Goal: Communication & Community: Answer question/provide support

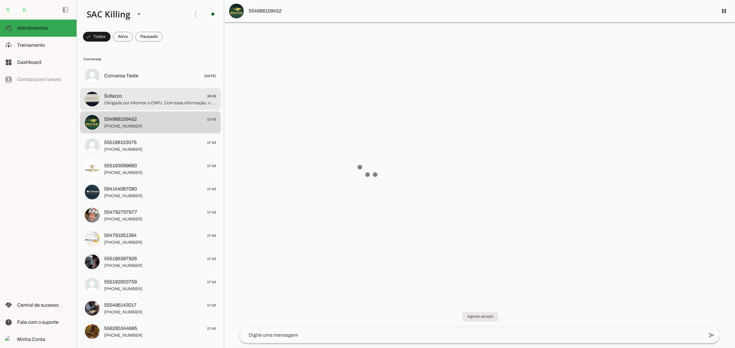
click at [165, 98] on span "‎Sofazzo 18:29" at bounding box center [160, 96] width 112 height 8
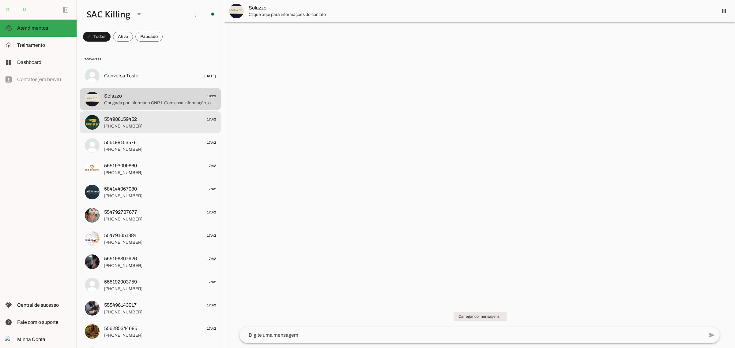
click at [177, 116] on span "554988159452 17:42" at bounding box center [160, 119] width 112 height 8
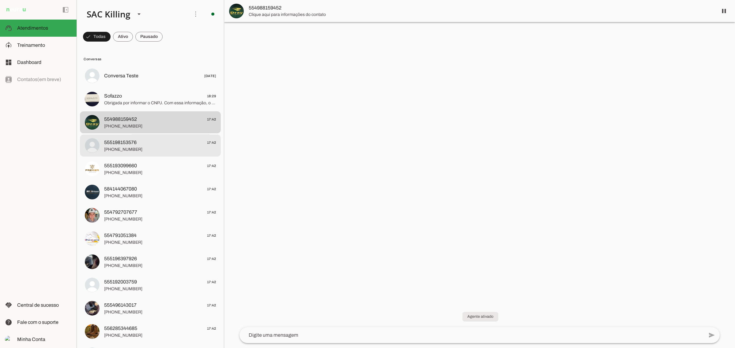
click at [156, 143] on span "555198153576 17:42" at bounding box center [160, 143] width 112 height 8
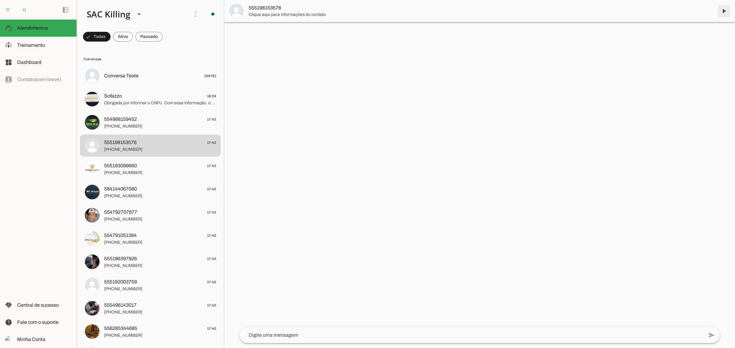
click at [726, 10] on span at bounding box center [723, 11] width 15 height 15
click at [144, 170] on span "[PHONE_NUMBER]" at bounding box center [160, 173] width 112 height 6
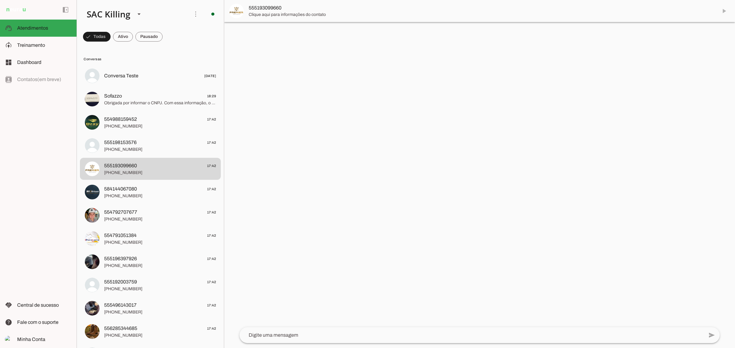
click at [725, 10] on md-item "555193099660" at bounding box center [479, 11] width 511 height 22
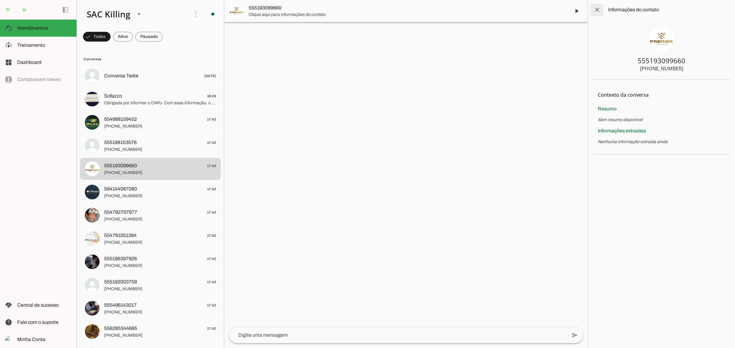
drag, startPoint x: 597, startPoint y: 13, endPoint x: 594, endPoint y: 17, distance: 5.9
click at [597, 13] on span at bounding box center [597, 9] width 15 height 15
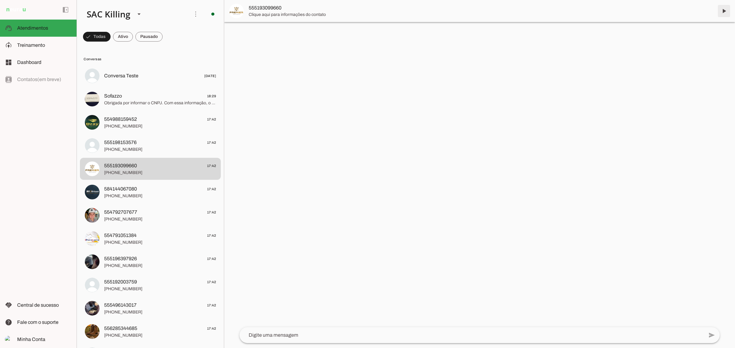
drag, startPoint x: 721, startPoint y: 14, endPoint x: 628, endPoint y: 43, distance: 97.3
click at [721, 14] on span at bounding box center [723, 11] width 15 height 15
click at [130, 194] on span "[PHONE_NUMBER]" at bounding box center [160, 196] width 112 height 6
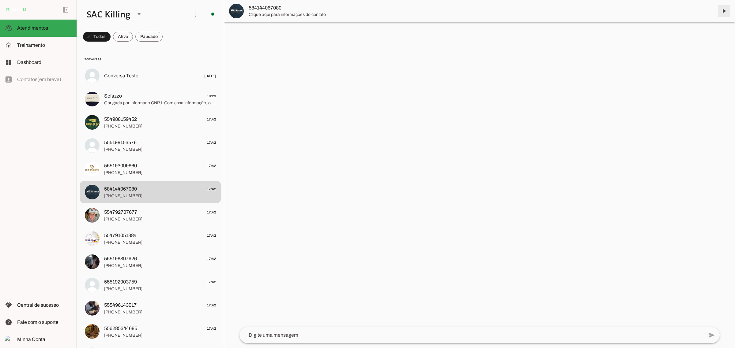
click at [722, 11] on span at bounding box center [723, 11] width 15 height 15
click at [137, 214] on span "554792707677 17:42" at bounding box center [160, 212] width 112 height 8
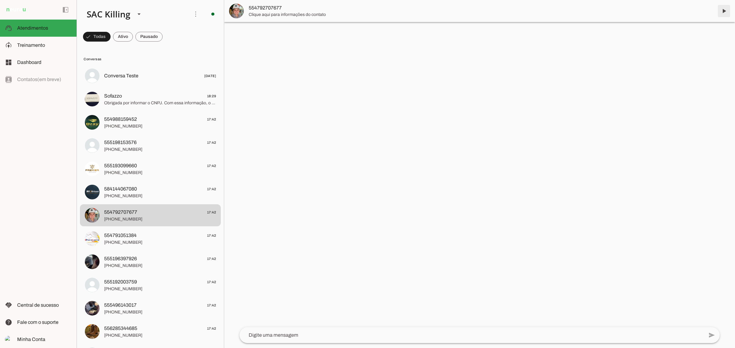
click at [723, 11] on span at bounding box center [723, 11] width 15 height 15
click at [122, 248] on md-item "554791051384 17:42 [PHONE_NUMBER]" at bounding box center [150, 239] width 141 height 22
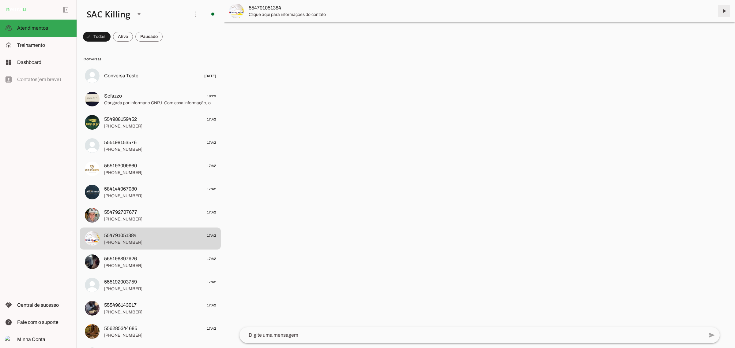
click at [726, 9] on span at bounding box center [723, 11] width 15 height 15
click at [124, 263] on span "[PHONE_NUMBER]" at bounding box center [160, 266] width 112 height 6
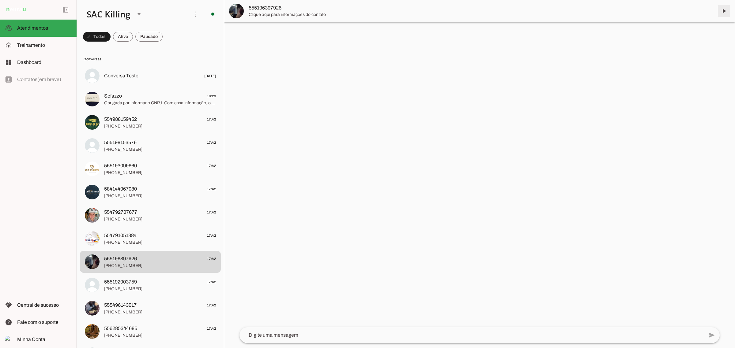
click at [726, 9] on span at bounding box center [723, 11] width 15 height 15
click at [122, 285] on span "555192003759" at bounding box center [120, 282] width 33 height 7
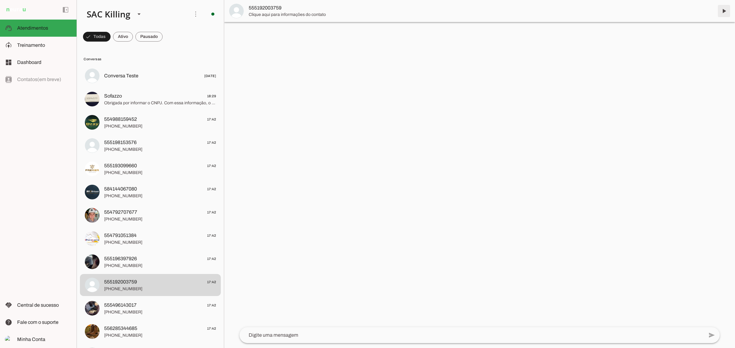
click at [721, 11] on span at bounding box center [723, 11] width 15 height 15
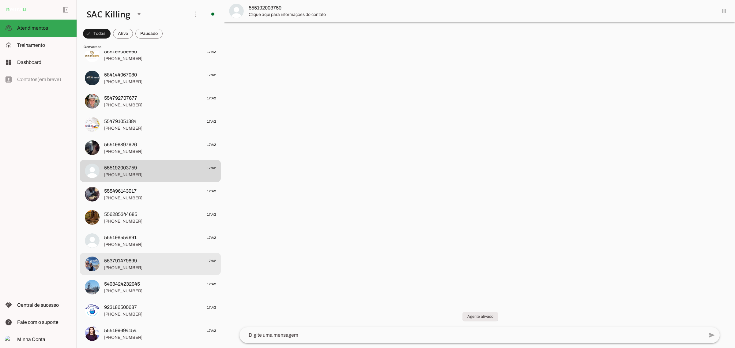
scroll to position [115, 0]
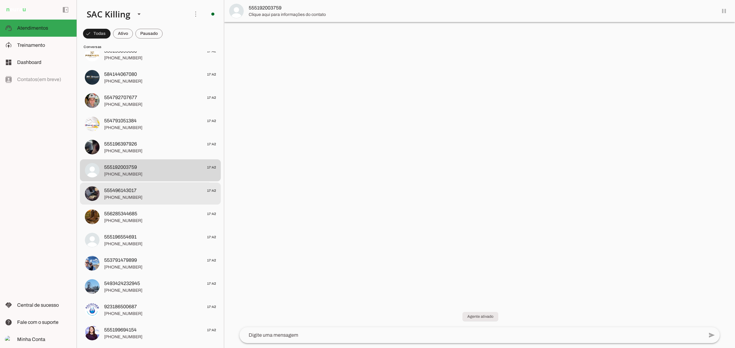
click at [115, 200] on span "[PHONE_NUMBER]" at bounding box center [160, 197] width 112 height 6
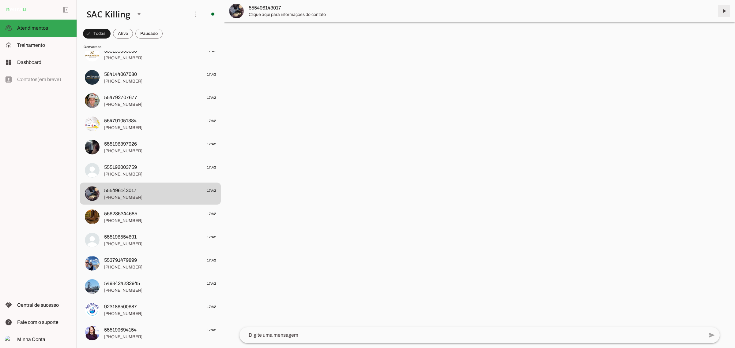
click at [723, 6] on span at bounding box center [723, 11] width 15 height 15
click at [137, 224] on md-item "556285344685 17:42 [PHONE_NUMBER]" at bounding box center [150, 217] width 141 height 22
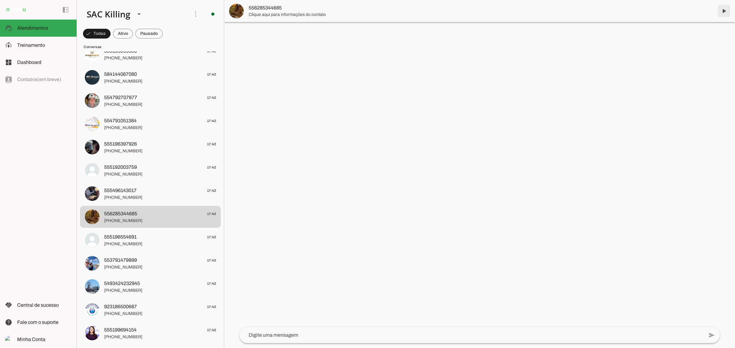
click at [722, 9] on span at bounding box center [723, 11] width 15 height 15
click at [135, 232] on md-item "555196554691 17:42 [PHONE_NUMBER]" at bounding box center [150, 240] width 141 height 22
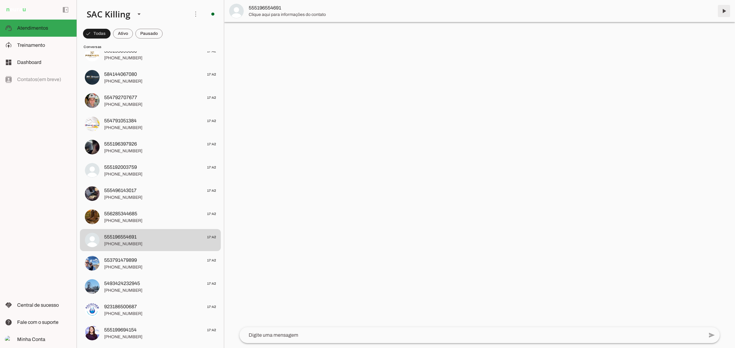
click at [723, 13] on span at bounding box center [723, 11] width 15 height 15
click at [133, 266] on span "[PHONE_NUMBER]" at bounding box center [160, 267] width 112 height 6
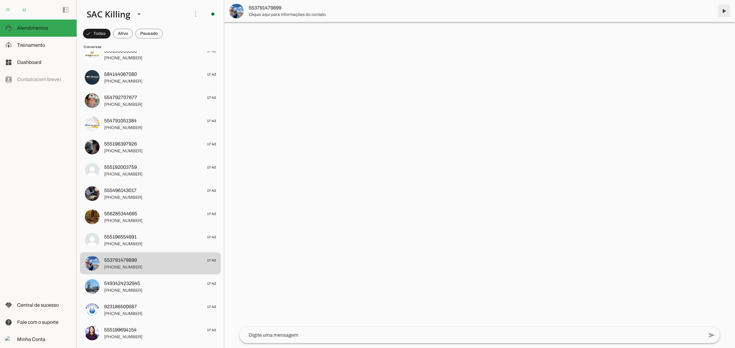
click at [725, 12] on span at bounding box center [723, 11] width 15 height 15
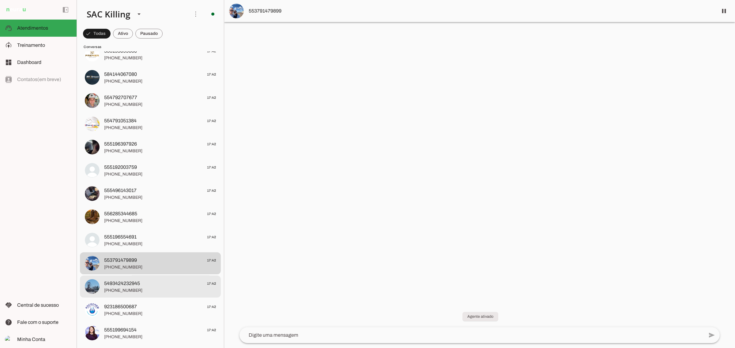
click at [149, 280] on span "5493424232945 17:42" at bounding box center [160, 284] width 112 height 8
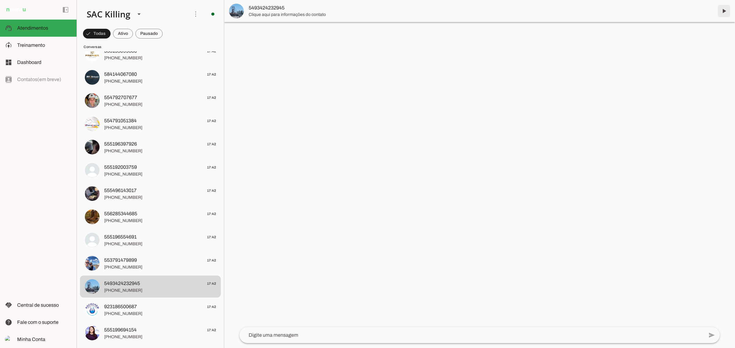
click at [720, 14] on span at bounding box center [723, 11] width 15 height 15
click at [139, 313] on span "[PHONE_NUMBER]" at bounding box center [160, 314] width 112 height 6
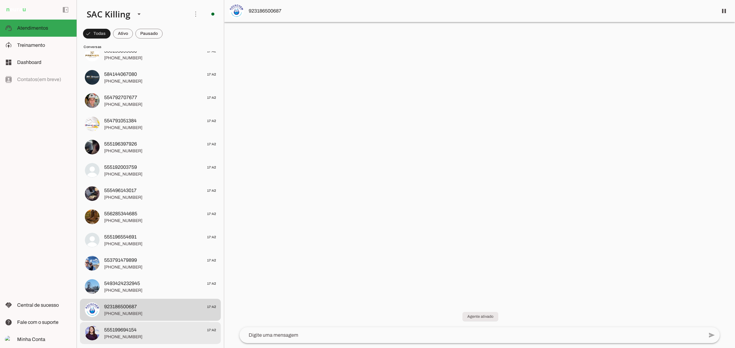
click at [125, 336] on span "[PHONE_NUMBER]" at bounding box center [160, 337] width 112 height 6
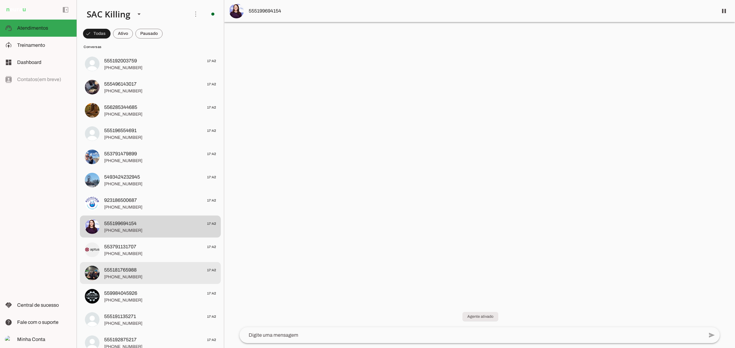
scroll to position [268, 0]
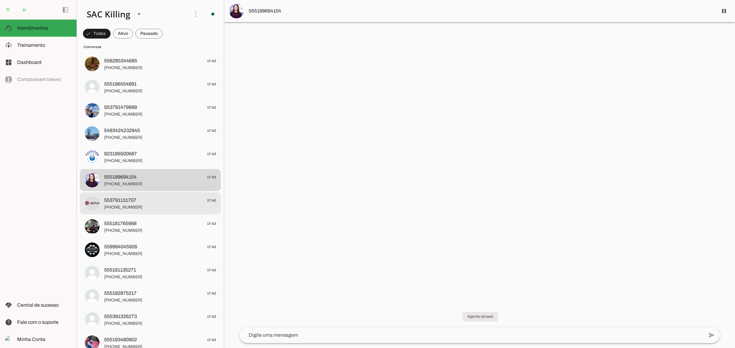
click at [141, 197] on span "553791131707 17:42" at bounding box center [160, 201] width 112 height 8
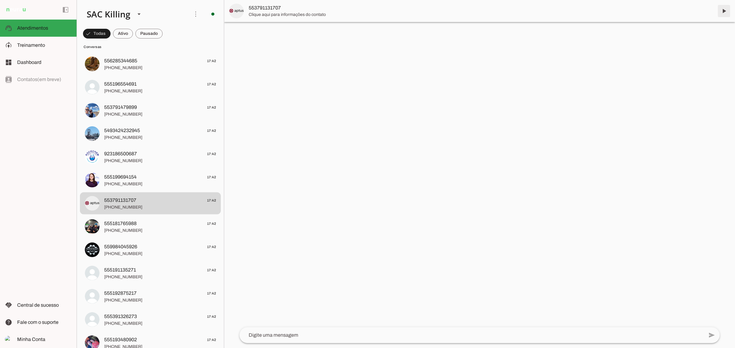
click at [722, 9] on span at bounding box center [723, 11] width 15 height 15
click at [107, 232] on span "[PHONE_NUMBER]" at bounding box center [160, 230] width 112 height 6
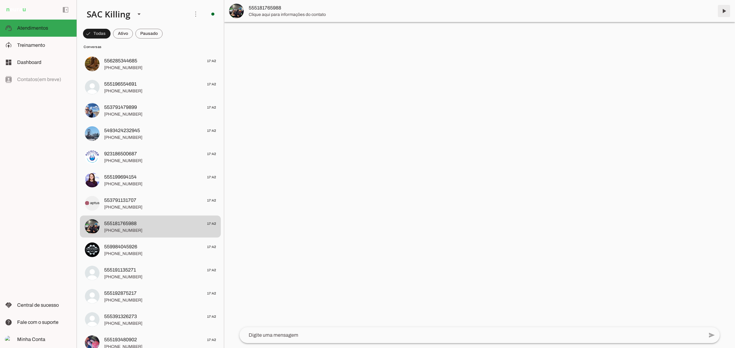
click at [723, 11] on span at bounding box center [723, 11] width 15 height 15
click at [114, 250] on span "559984045926" at bounding box center [120, 246] width 33 height 7
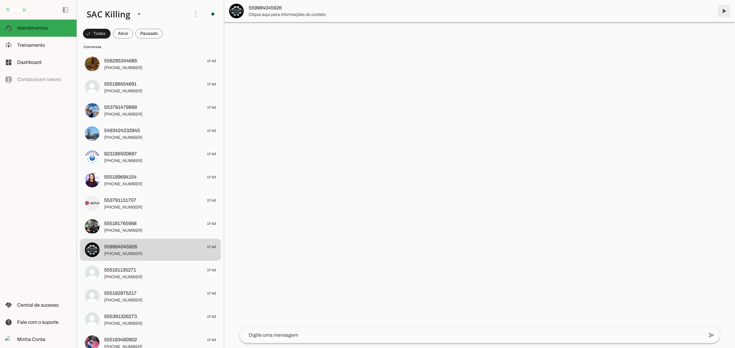
click at [723, 10] on span at bounding box center [723, 11] width 15 height 15
click at [115, 276] on span "[PHONE_NUMBER]" at bounding box center [160, 277] width 112 height 6
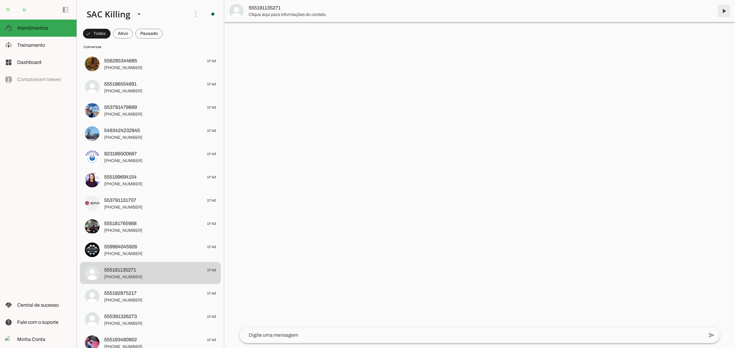
click at [725, 6] on span at bounding box center [723, 11] width 15 height 15
click at [132, 292] on span "555192875217" at bounding box center [120, 293] width 32 height 7
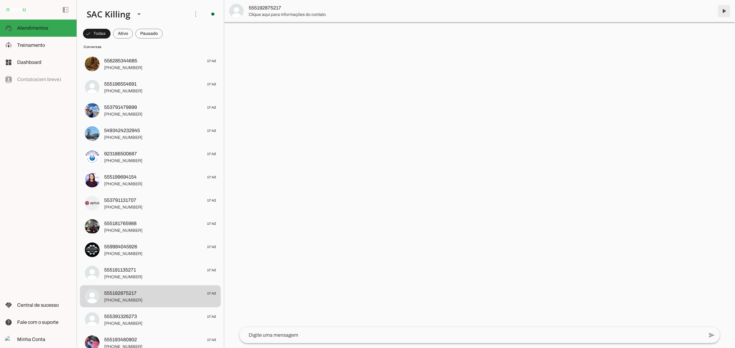
drag, startPoint x: 726, startPoint y: 9, endPoint x: 721, endPoint y: 14, distance: 7.6
click at [726, 9] on span at bounding box center [723, 11] width 15 height 15
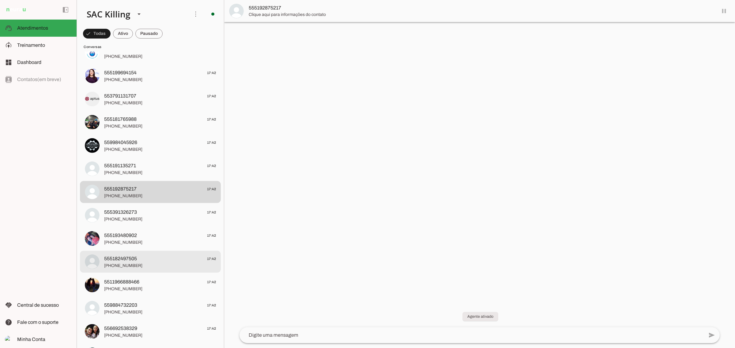
scroll to position [383, 0]
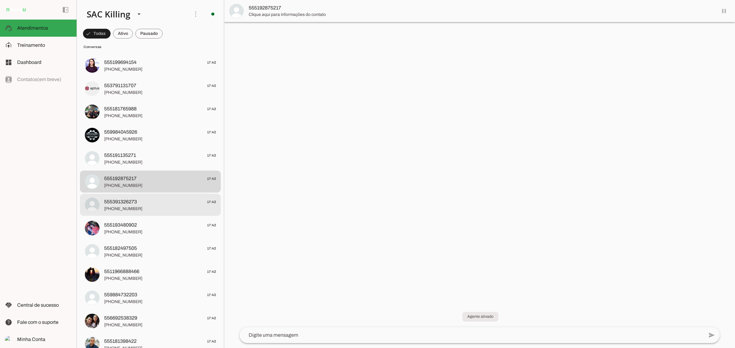
click at [116, 207] on span "[PHONE_NUMBER]" at bounding box center [160, 209] width 112 height 6
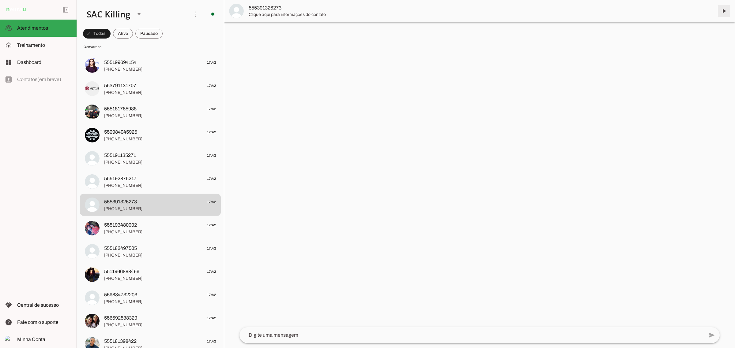
click at [728, 9] on span at bounding box center [723, 11] width 15 height 15
click at [140, 229] on span "[PHONE_NUMBER]" at bounding box center [160, 232] width 112 height 6
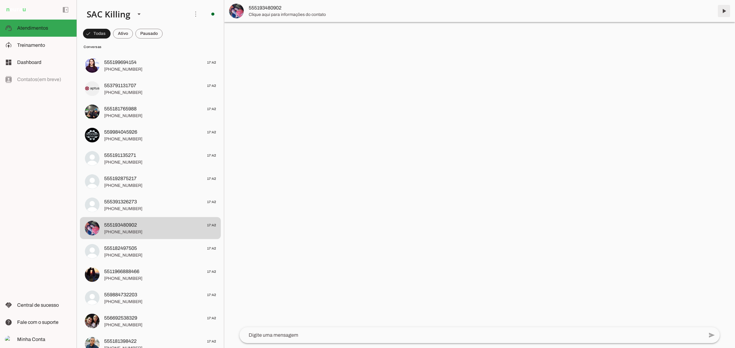
click at [723, 10] on span at bounding box center [723, 11] width 15 height 15
click at [129, 262] on md-item "555182497505 17:42 [PHONE_NUMBER]" at bounding box center [150, 252] width 141 height 22
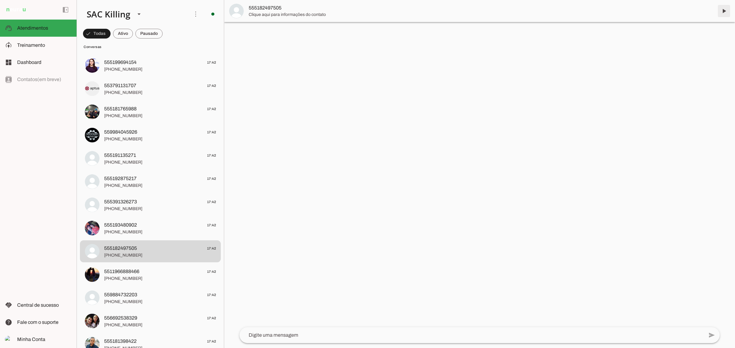
click at [725, 11] on span at bounding box center [723, 11] width 15 height 15
click at [155, 279] on span "[PHONE_NUMBER]" at bounding box center [160, 279] width 112 height 6
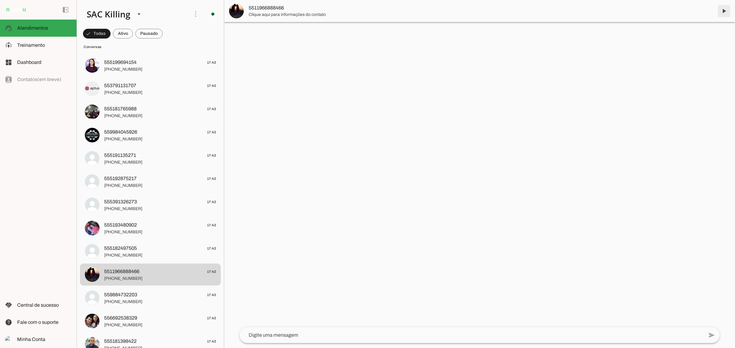
drag, startPoint x: 724, startPoint y: 11, endPoint x: 639, endPoint y: 77, distance: 107.8
click at [724, 11] on span at bounding box center [723, 11] width 15 height 15
click at [123, 297] on span "559884732203" at bounding box center [120, 294] width 33 height 7
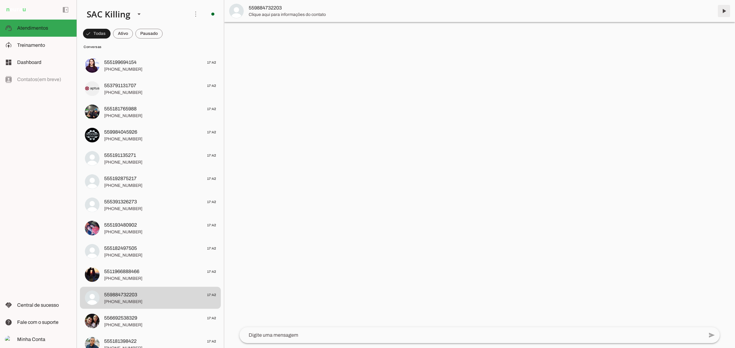
click at [723, 11] on span at bounding box center [723, 11] width 15 height 15
click at [133, 319] on span "556692538329" at bounding box center [120, 318] width 33 height 7
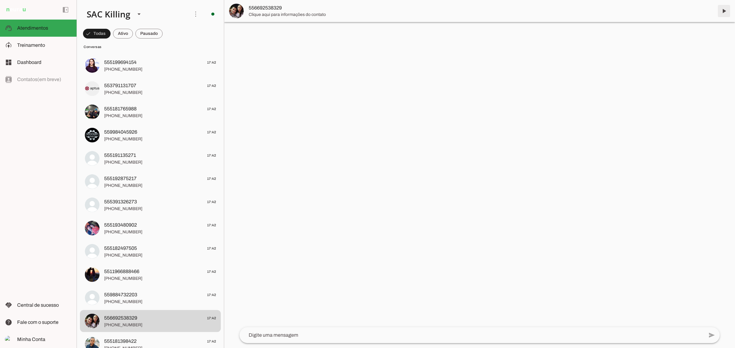
click at [726, 17] on span at bounding box center [723, 11] width 15 height 15
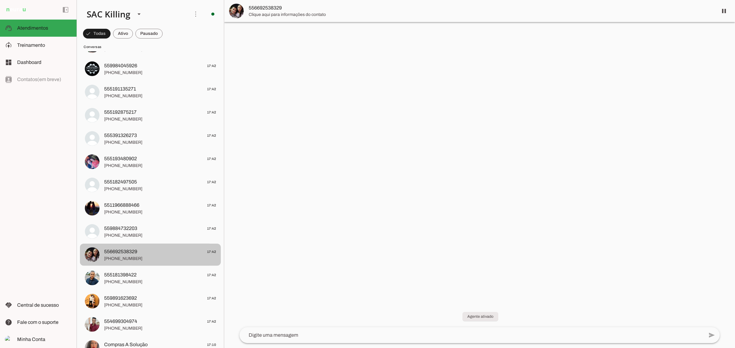
scroll to position [459, 0]
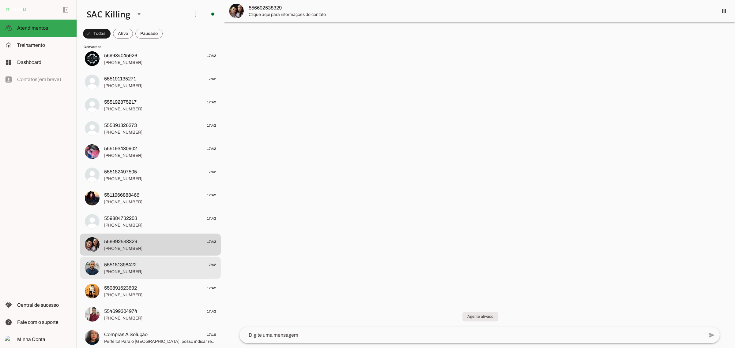
click at [126, 267] on span "555181398422" at bounding box center [120, 264] width 32 height 7
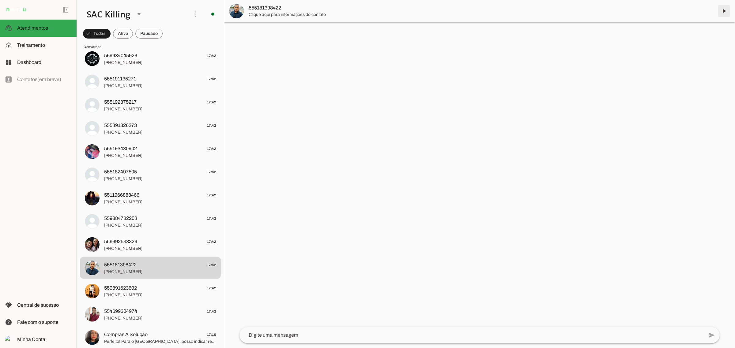
click at [723, 10] on span at bounding box center [723, 11] width 15 height 15
click at [115, 301] on md-item "559891623692 17:42 [PHONE_NUMBER]" at bounding box center [150, 291] width 141 height 22
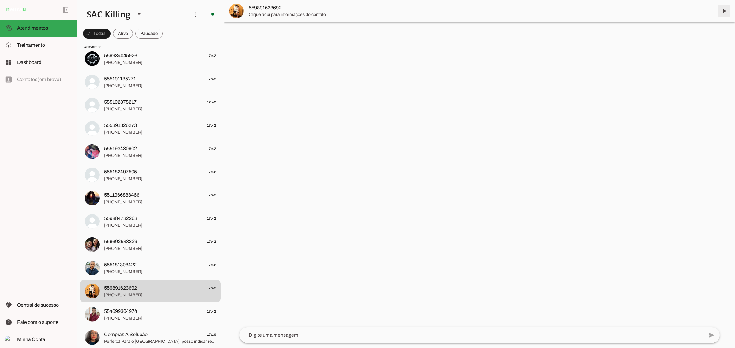
click at [723, 13] on span at bounding box center [723, 11] width 15 height 15
click at [150, 304] on md-item "554699304974 17:42 [PHONE_NUMBER]" at bounding box center [150, 315] width 141 height 22
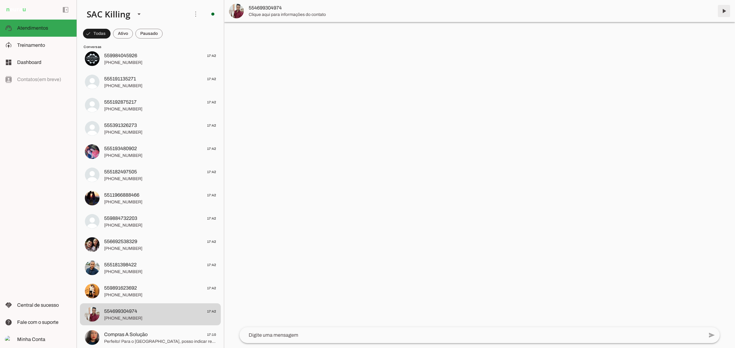
click at [723, 10] on span at bounding box center [723, 11] width 15 height 15
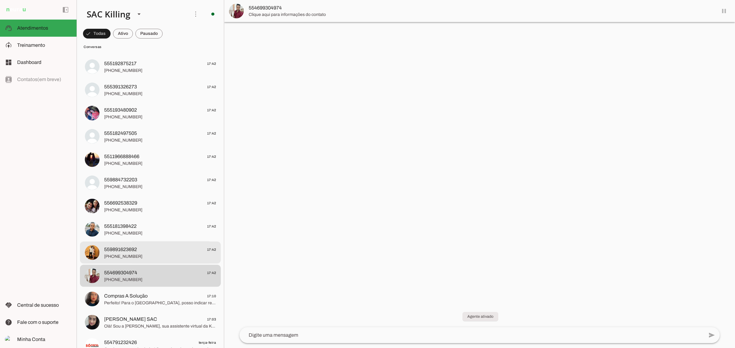
scroll to position [574, 0]
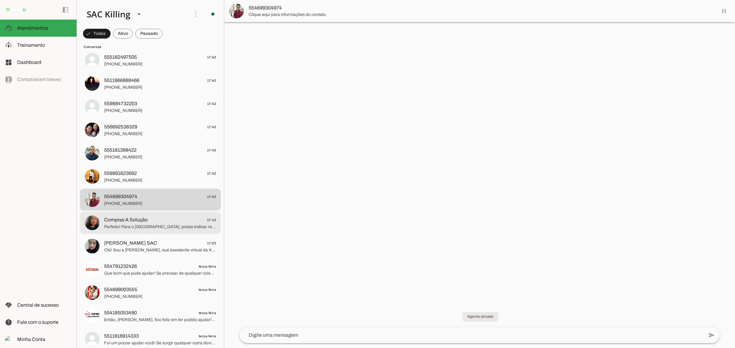
click at [140, 222] on span "Compras A Solução" at bounding box center [125, 219] width 43 height 7
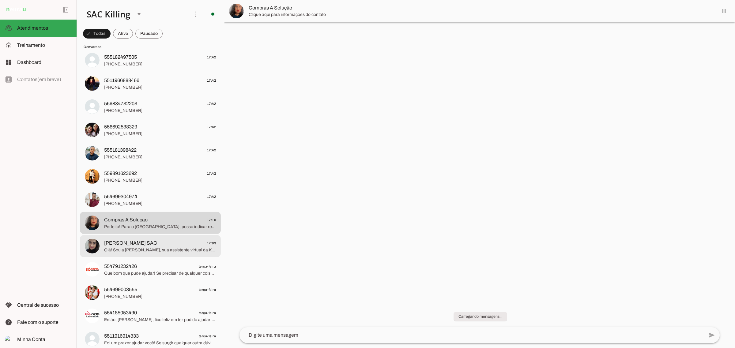
click at [139, 250] on span "Olá! Sou a [PERSON_NAME], sua assistente virtual da Killing [PERSON_NAME] e [PE…" at bounding box center [160, 250] width 112 height 6
